Goal: Information Seeking & Learning: Stay updated

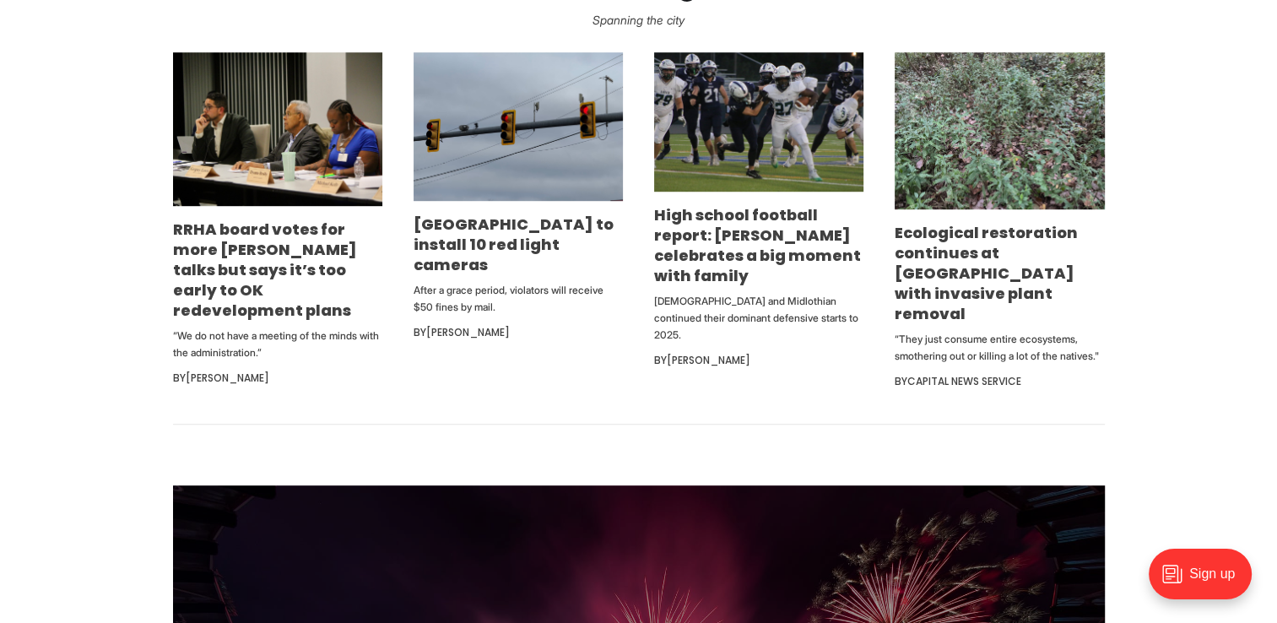
scroll to position [1097, 0]
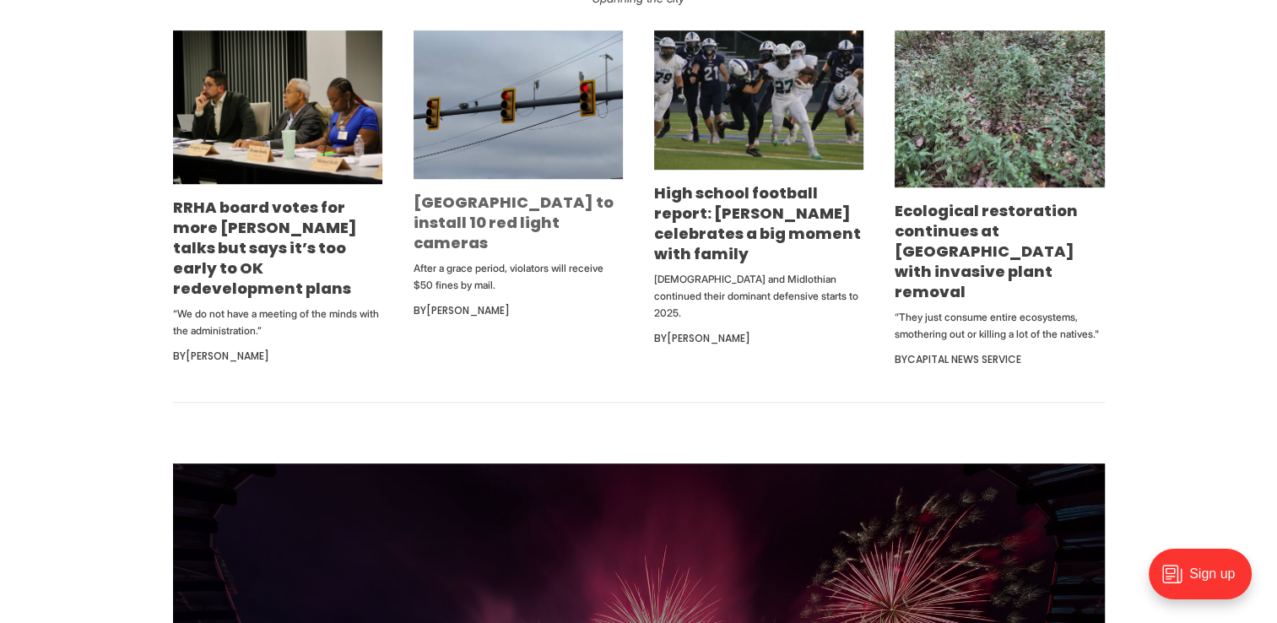
click at [577, 204] on link "[GEOGRAPHIC_DATA] to install 10 red light cameras" at bounding box center [513, 223] width 200 height 62
click at [527, 260] on p "After a grace period, violators will receive $50 fines by mail." at bounding box center [517, 277] width 209 height 34
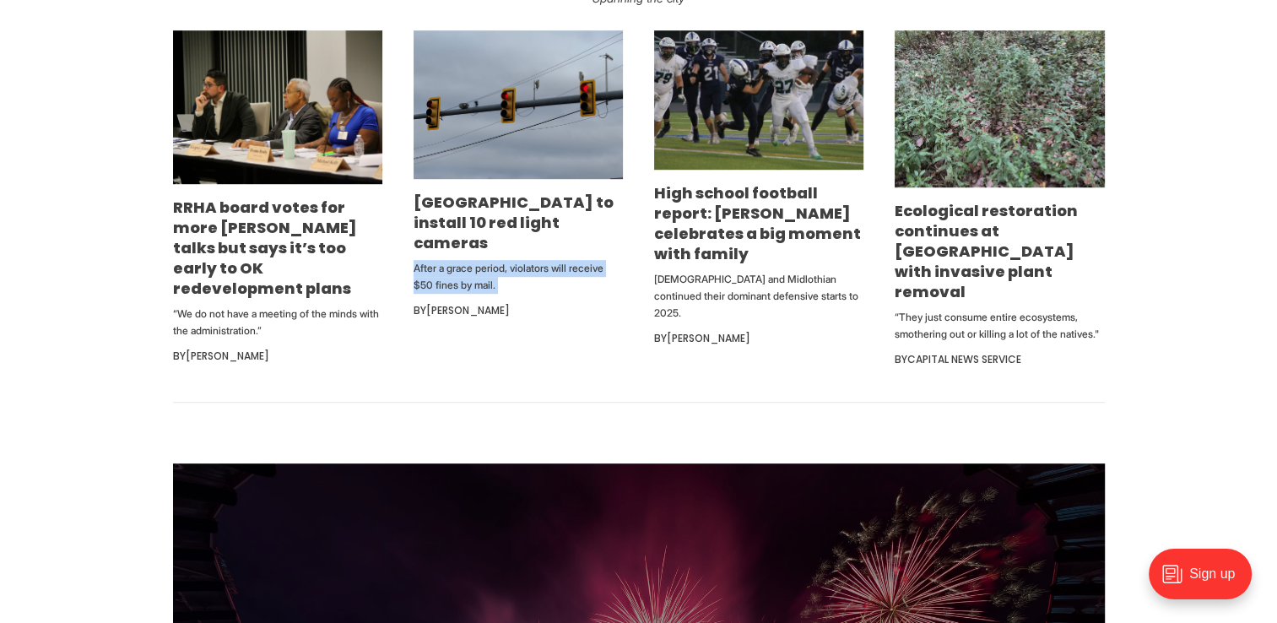
click at [527, 260] on p "After a grace period, violators will receive $50 fines by mail." at bounding box center [517, 277] width 209 height 34
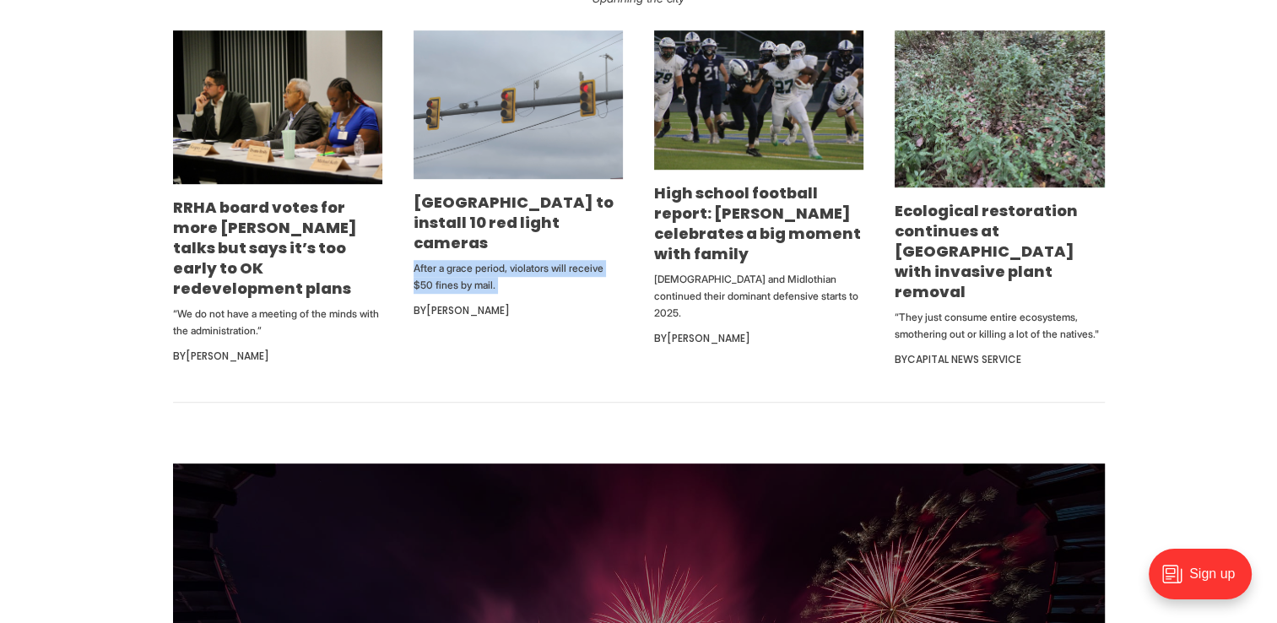
copy div "After a grace period, violators will receive $50 fines by mail."
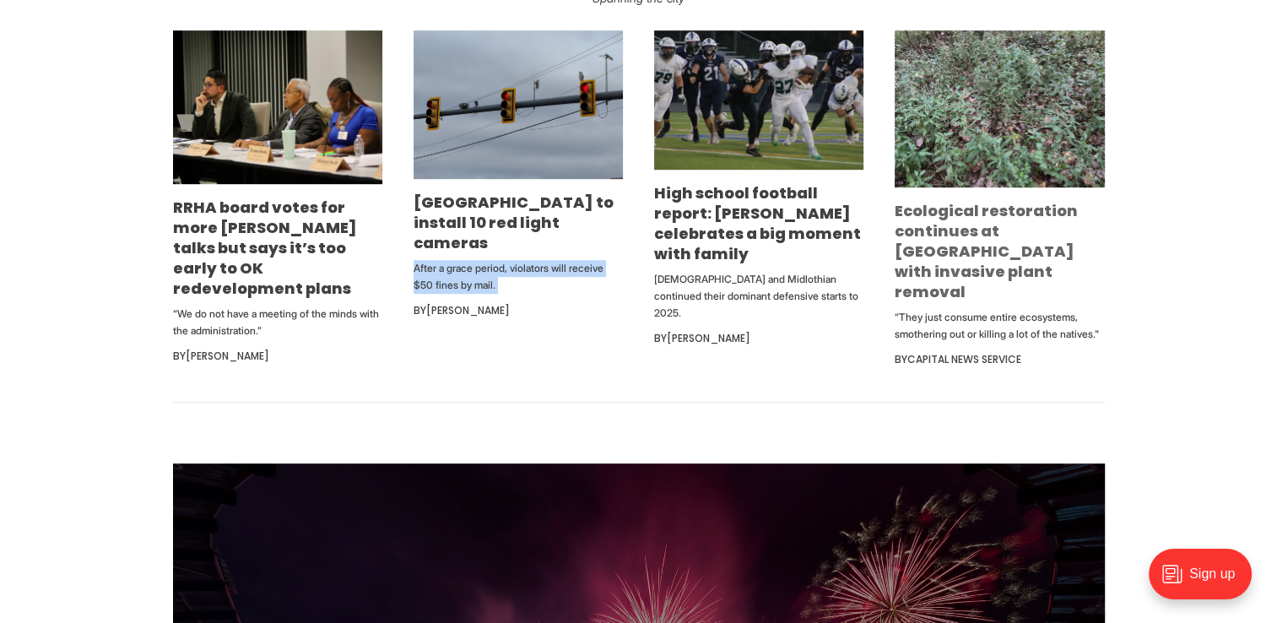
click at [912, 214] on link "Ecological restoration continues at [GEOGRAPHIC_DATA] with invasive plant remov…" at bounding box center [985, 251] width 183 height 102
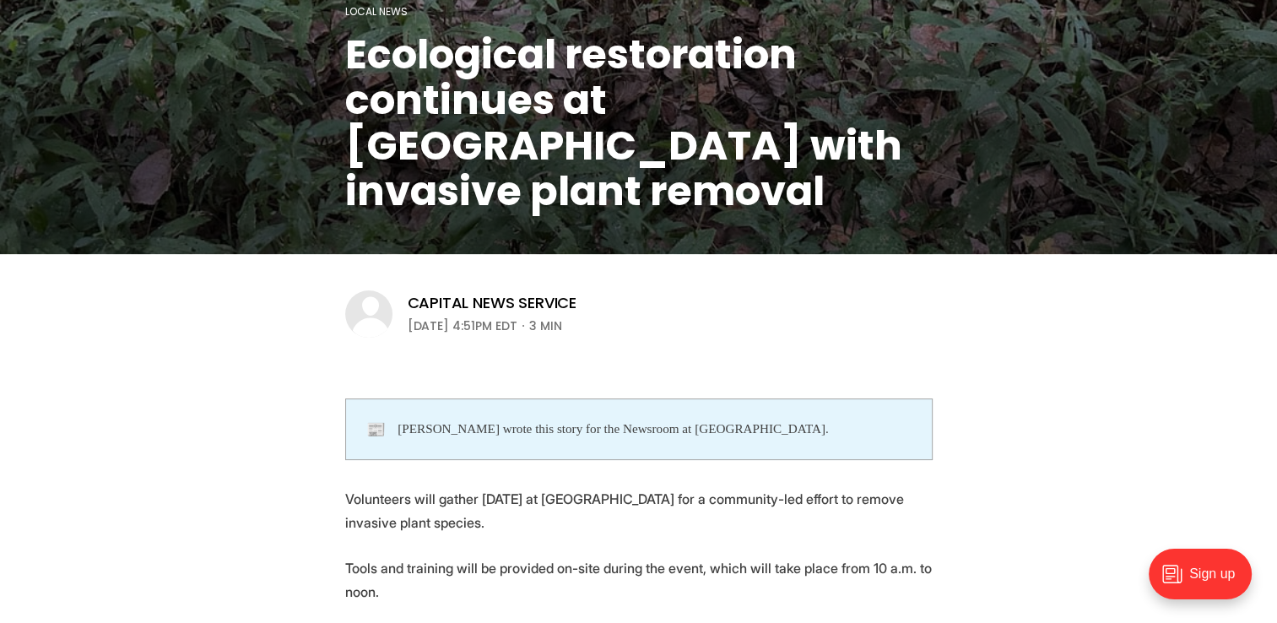
scroll to position [338, 0]
